Goal: Find specific page/section: Find specific page/section

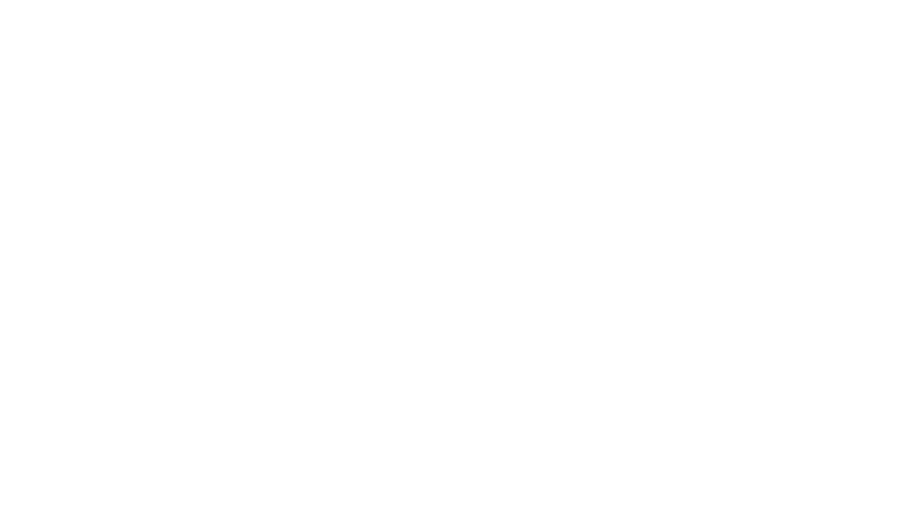
click at [406, 0] on html at bounding box center [461, 0] width 923 height 0
click at [302, 0] on html at bounding box center [461, 0] width 923 height 0
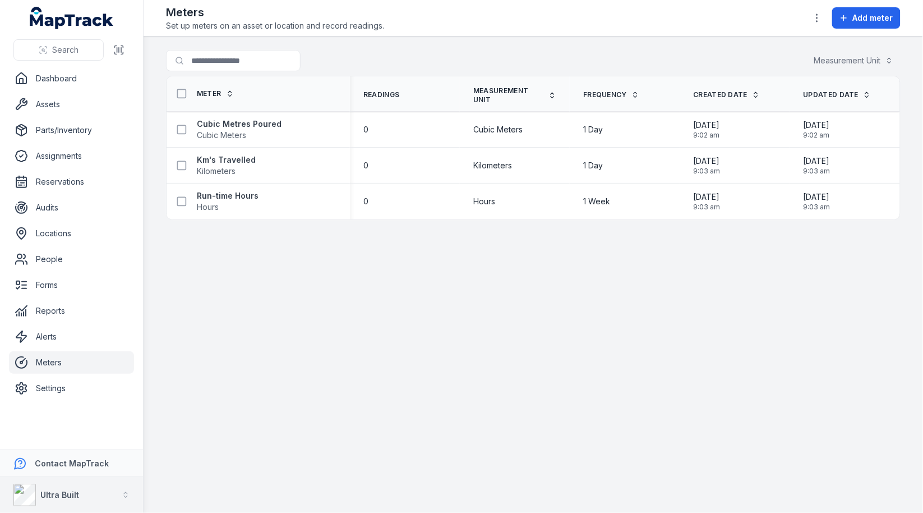
click at [84, 480] on button "Ultra Built" at bounding box center [71, 495] width 143 height 36
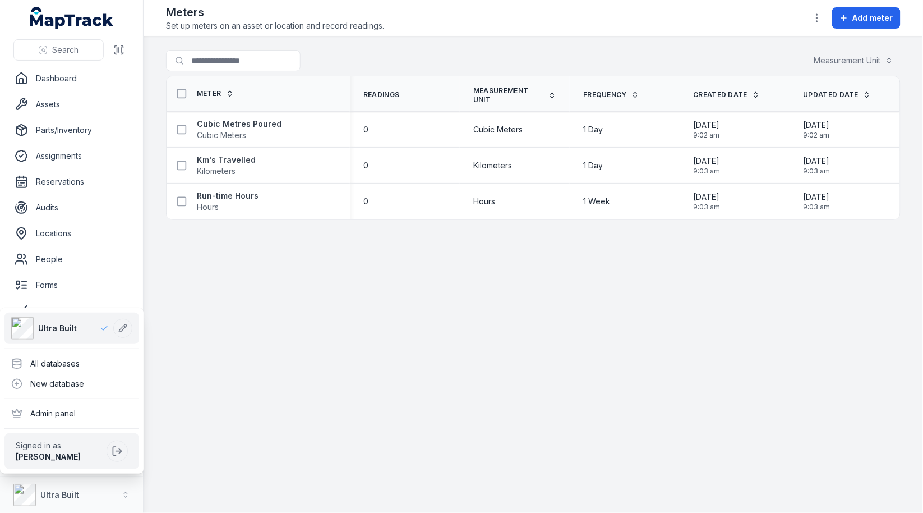
click at [95, 351] on div "Ultra Built All databases New database Admin panel Signed in as [PERSON_NAME]" at bounding box center [72, 390] width 144 height 165
click at [95, 361] on div "All databases" at bounding box center [71, 363] width 135 height 20
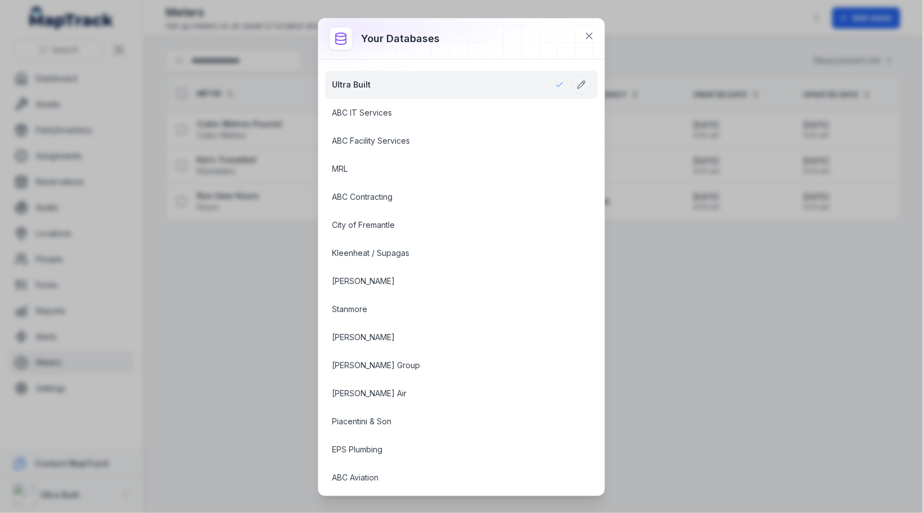
scroll to position [1046, 0]
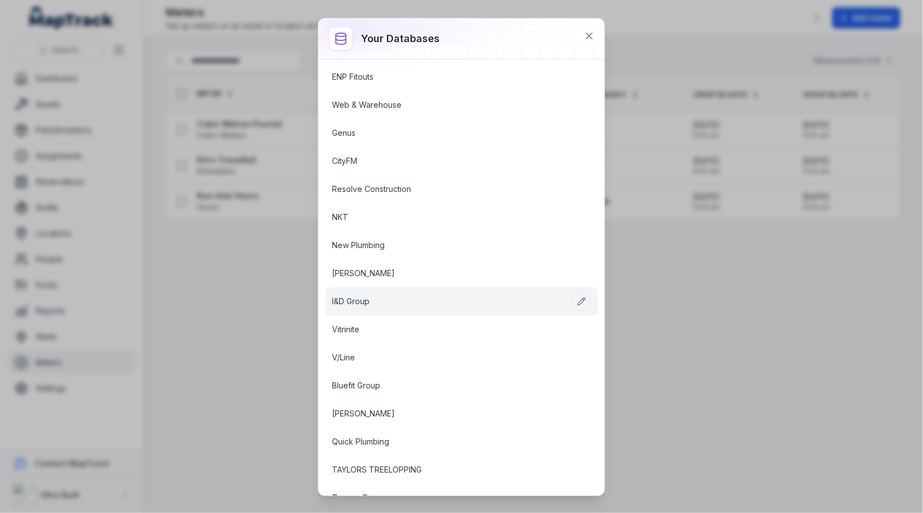
click at [464, 296] on link "I&D Group" at bounding box center [448, 301] width 232 height 11
